Goal: Task Accomplishment & Management: Use online tool/utility

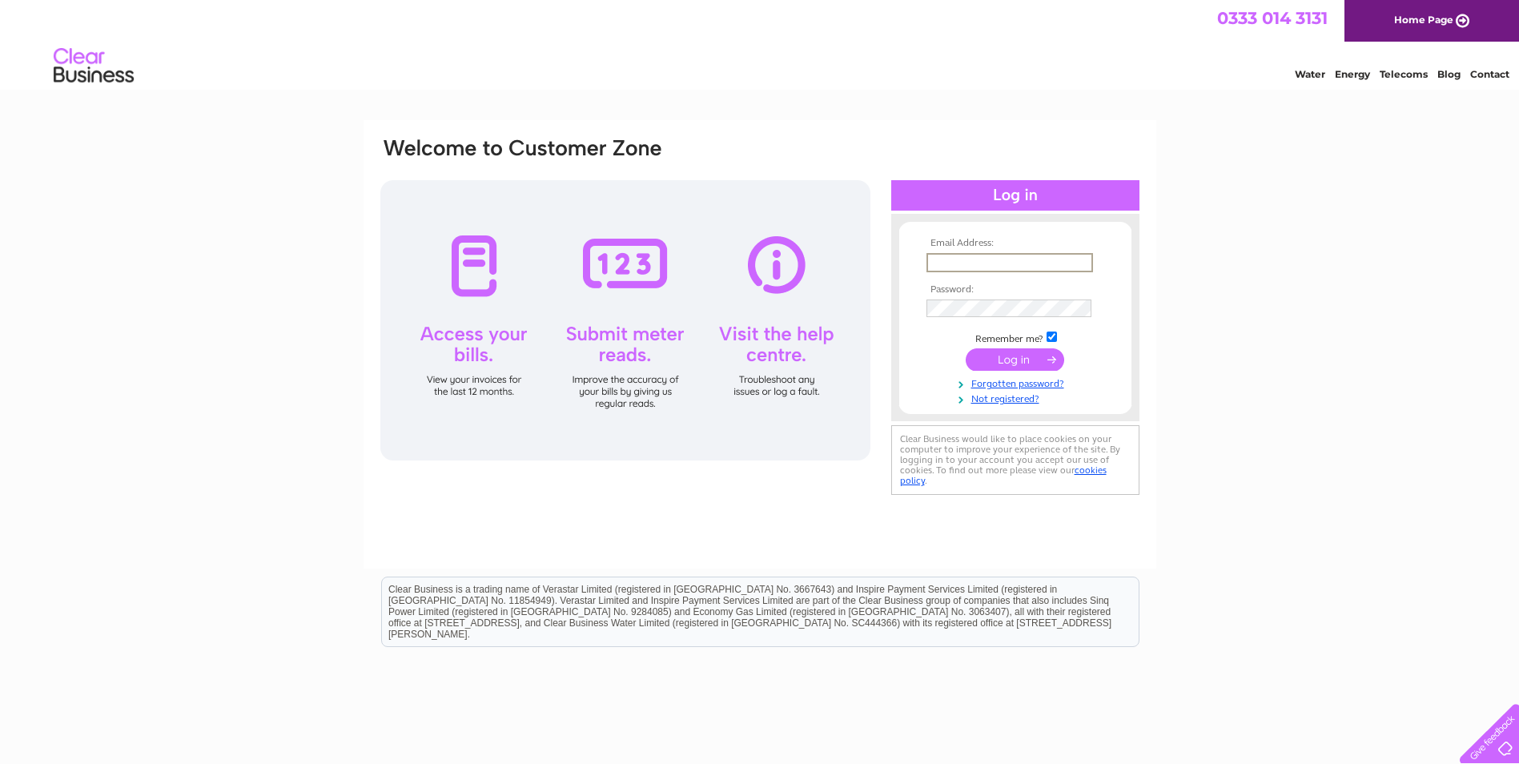
click at [948, 260] on input "text" at bounding box center [1010, 262] width 167 height 19
type input "[EMAIL_ADDRESS][DOMAIN_NAME]"
click at [966, 348] on input "submit" at bounding box center [1015, 359] width 99 height 22
click at [999, 354] on input "submit" at bounding box center [1015, 358] width 99 height 22
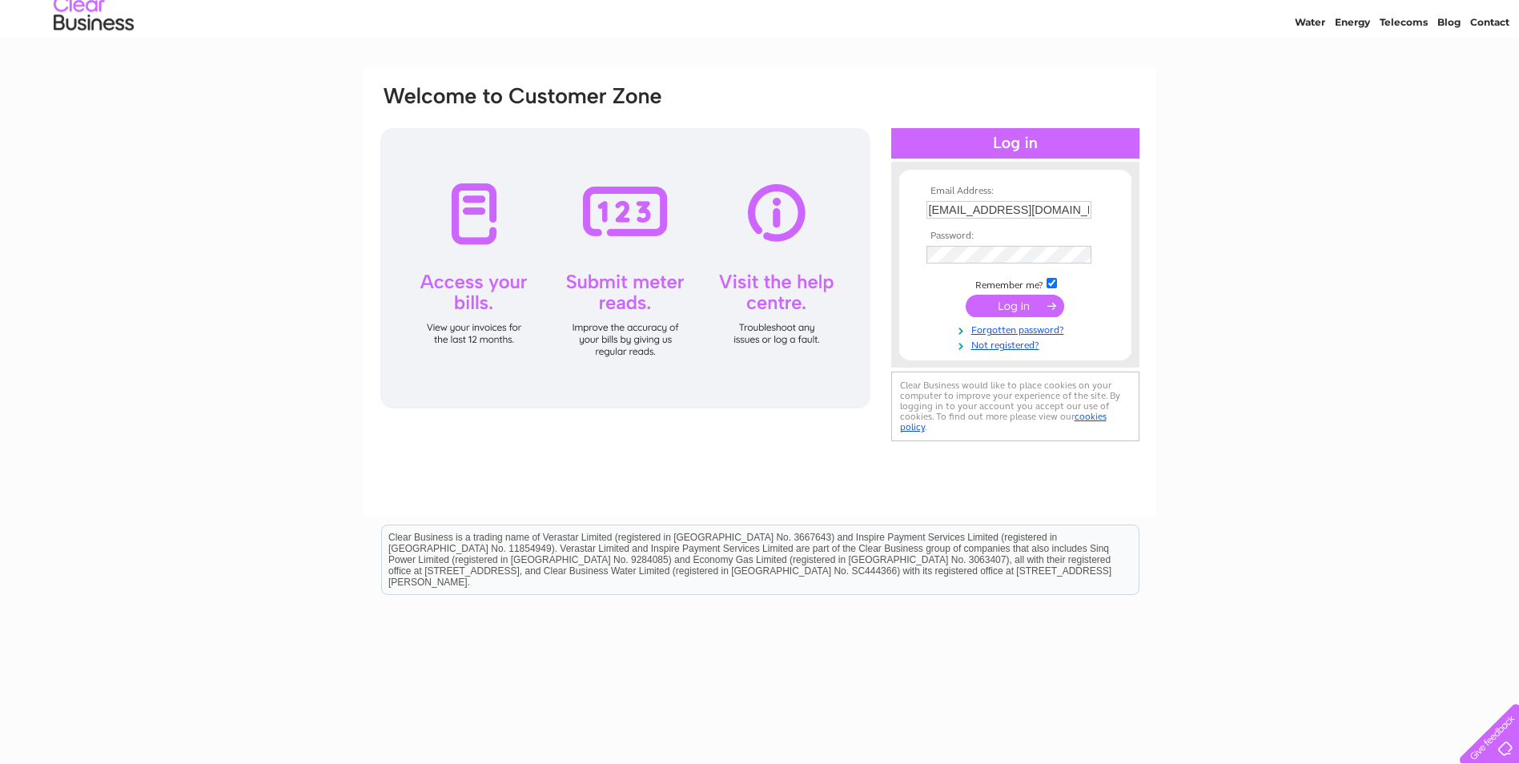
scroll to position [80, 0]
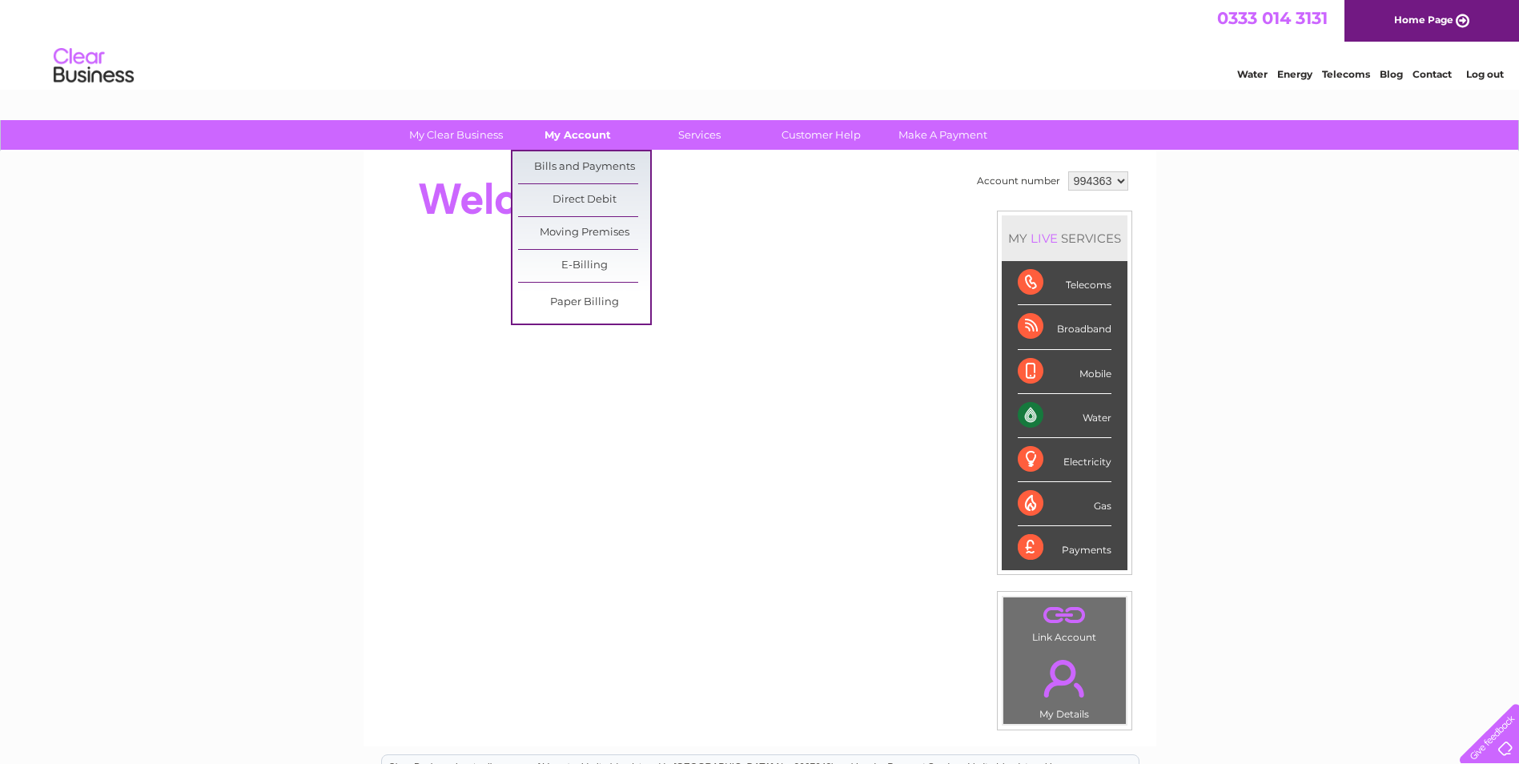
click at [554, 142] on link "My Account" at bounding box center [578, 135] width 132 height 30
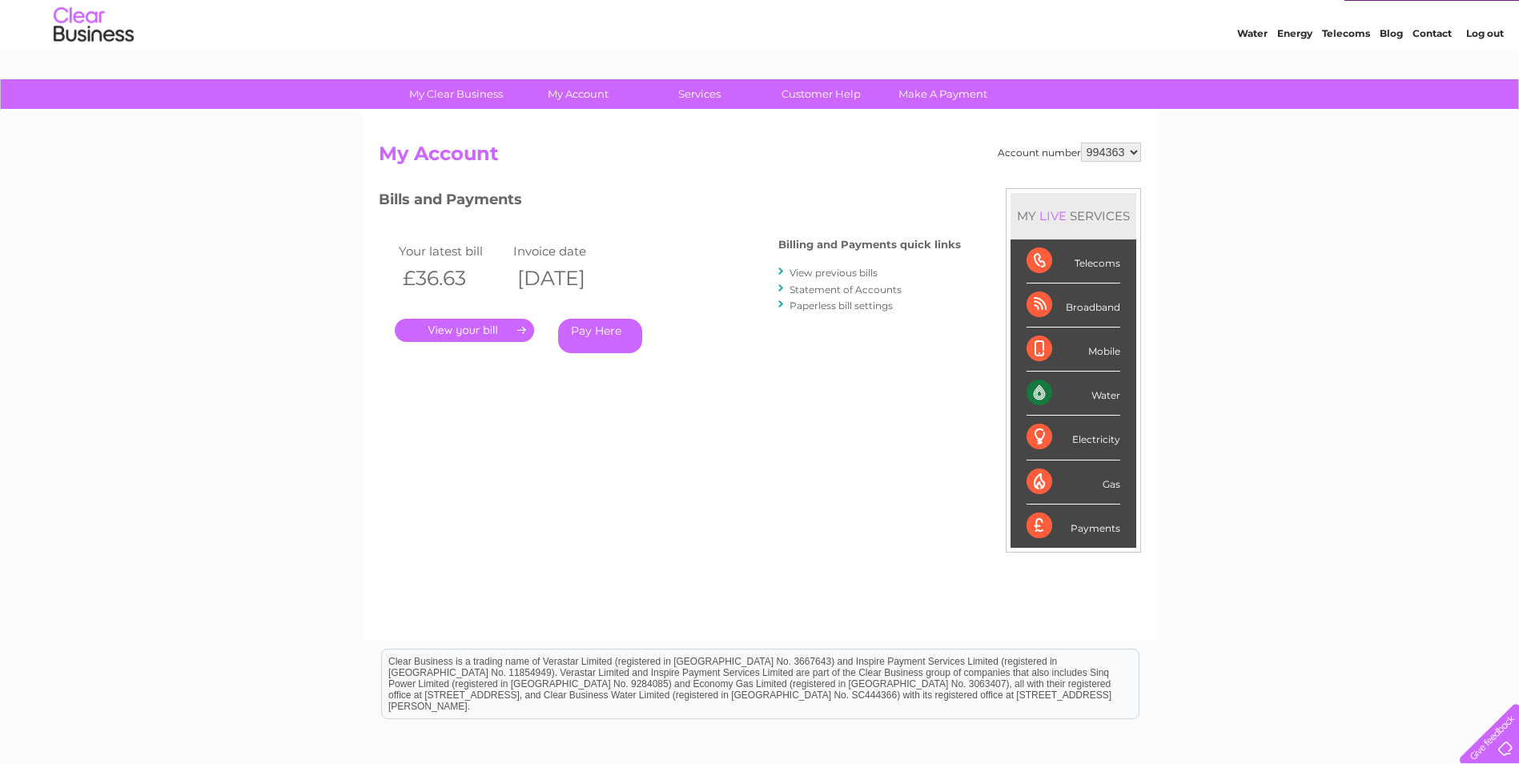
scroll to position [80, 0]
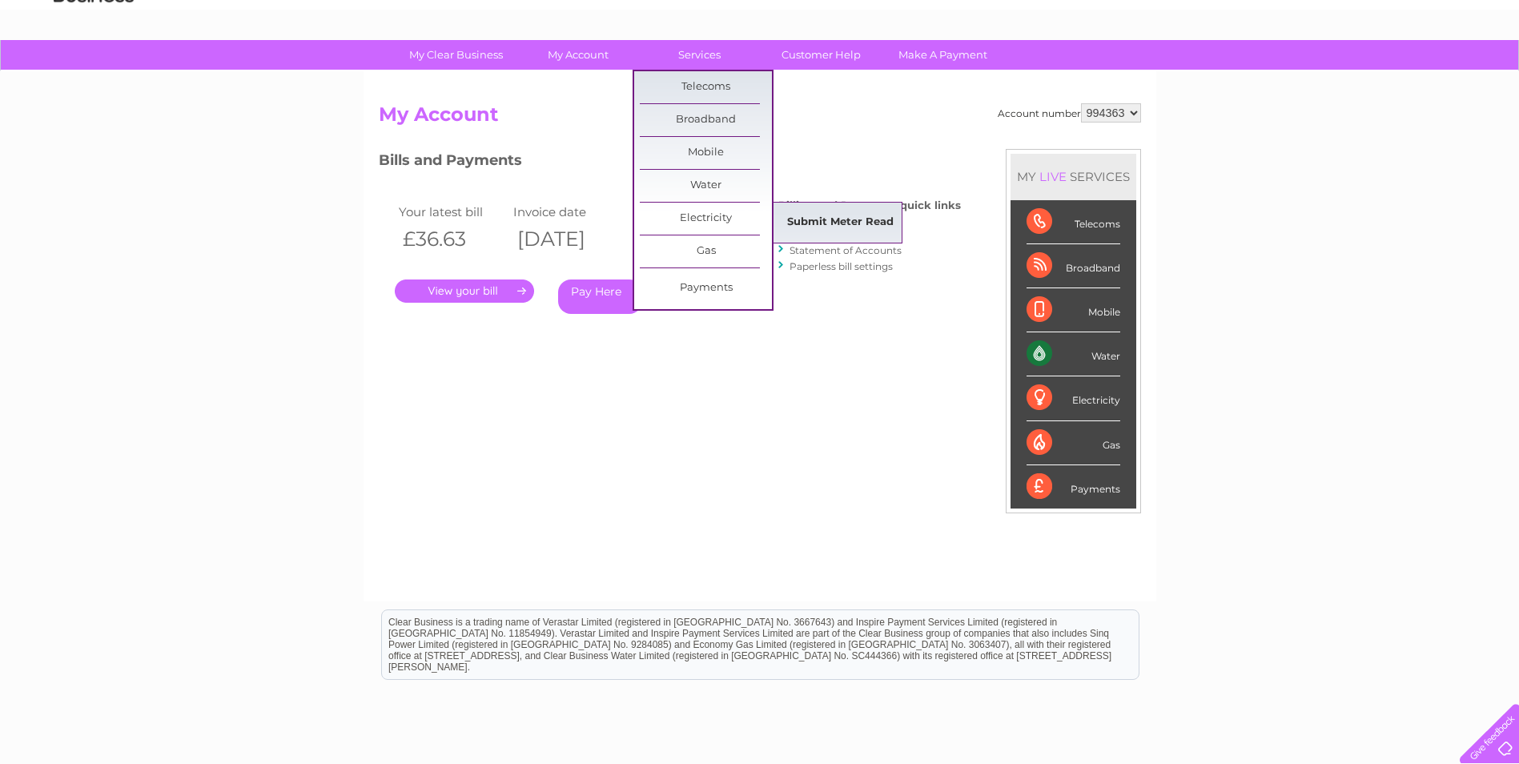
click at [814, 221] on link "Submit Meter Read" at bounding box center [841, 223] width 132 height 32
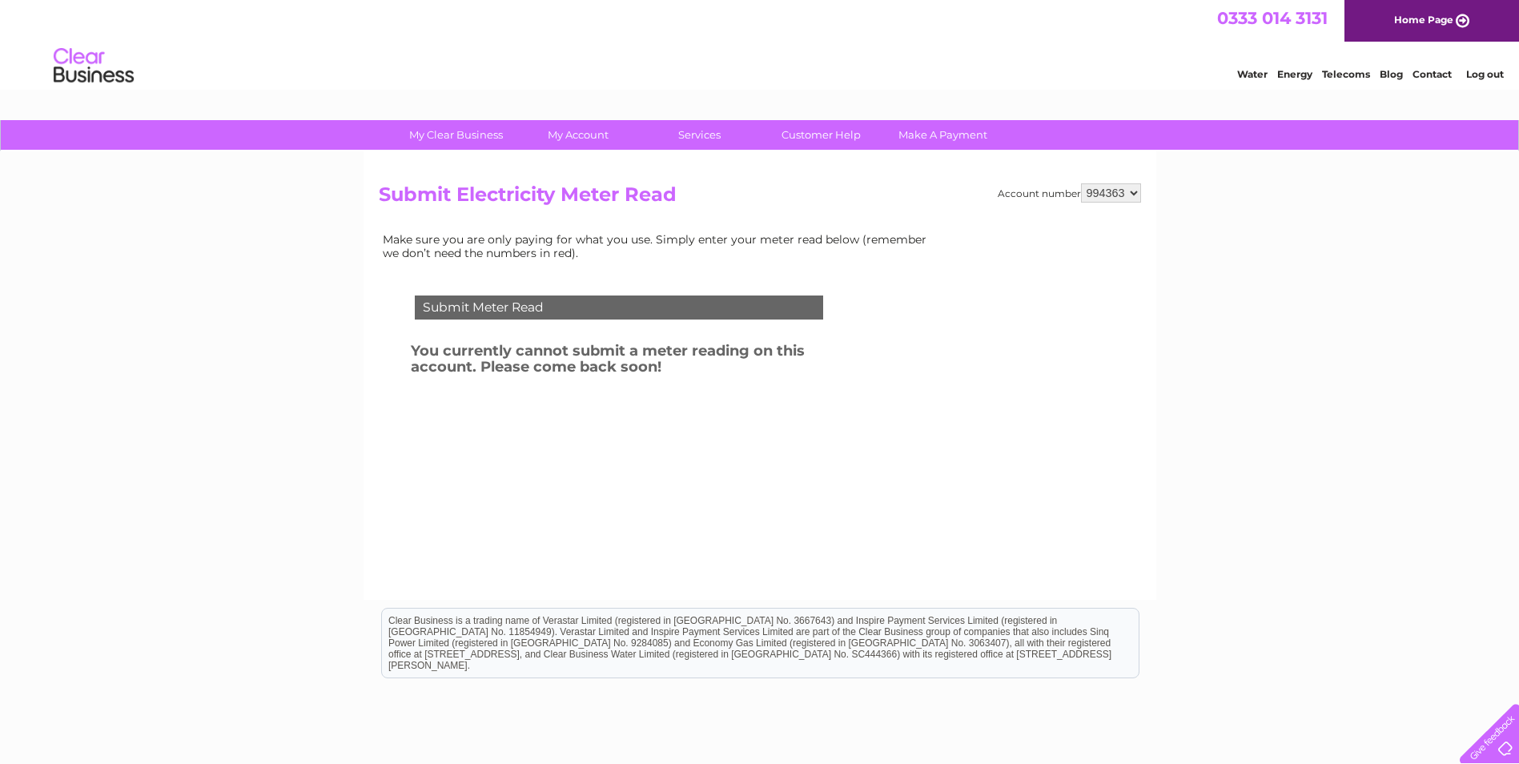
click at [475, 308] on div "Submit Meter Read" at bounding box center [619, 308] width 408 height 24
click at [546, 356] on h3 "You currently cannot submit a meter reading on this account. Please come back s…" at bounding box center [638, 362] width 455 height 44
drag, startPoint x: 602, startPoint y: 376, endPoint x: 520, endPoint y: 352, distance: 85.2
click at [520, 352] on h3 "You currently cannot submit a meter reading on this account. Please come back s…" at bounding box center [638, 362] width 455 height 44
